Goal: Navigation & Orientation: Find specific page/section

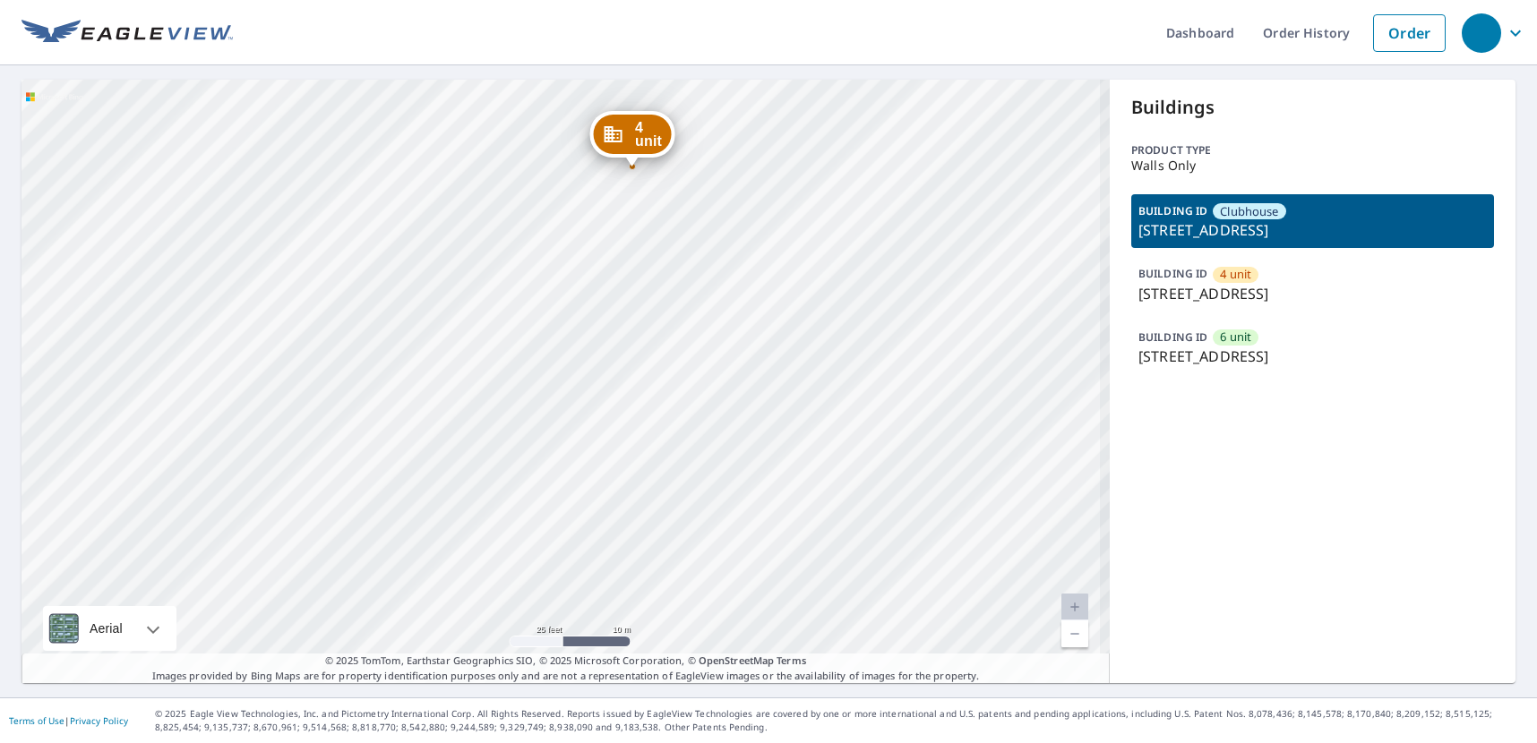
drag, startPoint x: 562, startPoint y: 293, endPoint x: 553, endPoint y: 408, distance: 115.9
click at [549, 410] on div "4 unit [STREET_ADDRESS] unit [STREET_ADDRESS] Clubhouse [STREET_ADDRESS]" at bounding box center [565, 382] width 1088 height 604
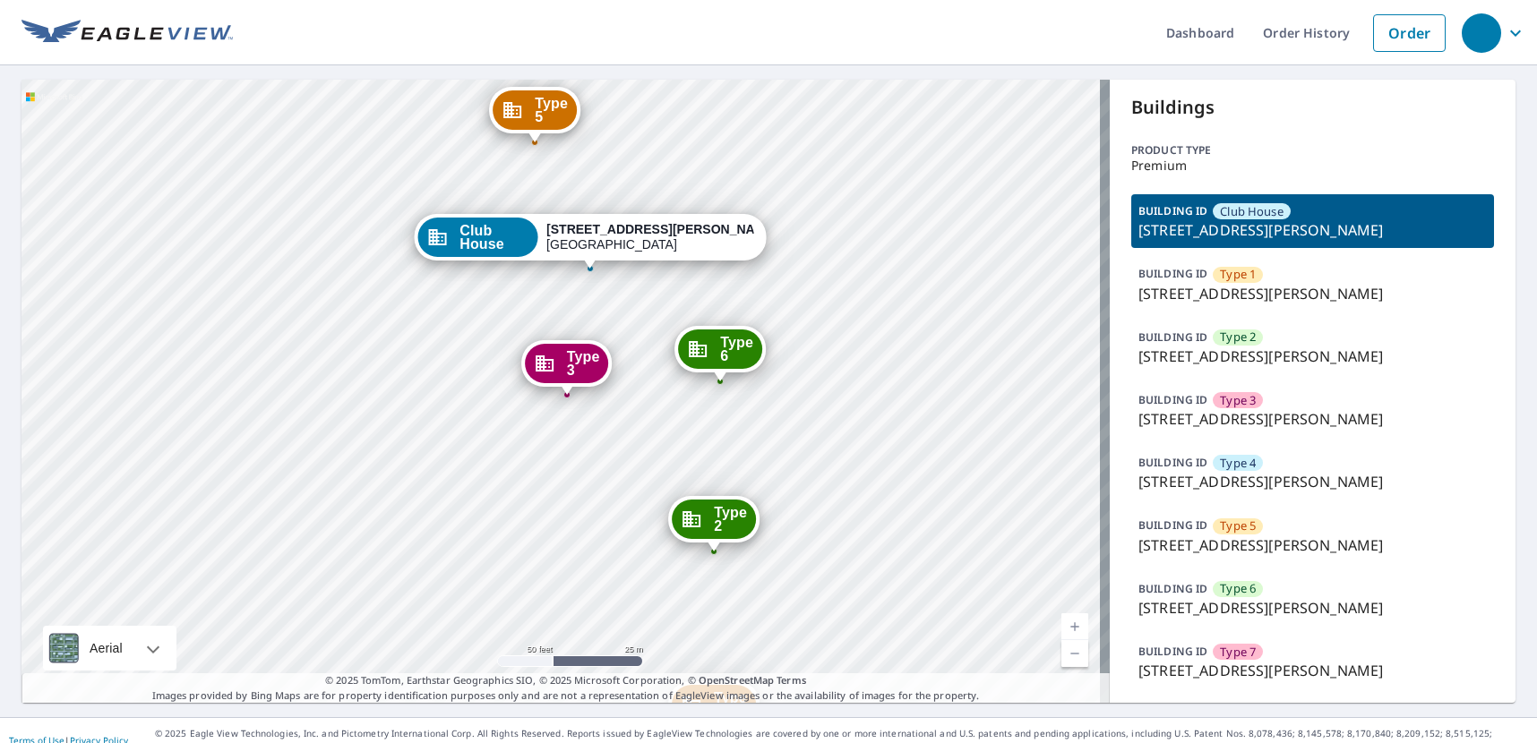
drag, startPoint x: 647, startPoint y: 459, endPoint x: 664, endPoint y: 429, distance: 34.1
click at [640, 450] on div "Type 1 6009 Vermillion St Fort Worth, TX 76119 Type 2 6005 Vermillion St Fort W…" at bounding box center [565, 391] width 1088 height 623
